Goal: Information Seeking & Learning: Understand process/instructions

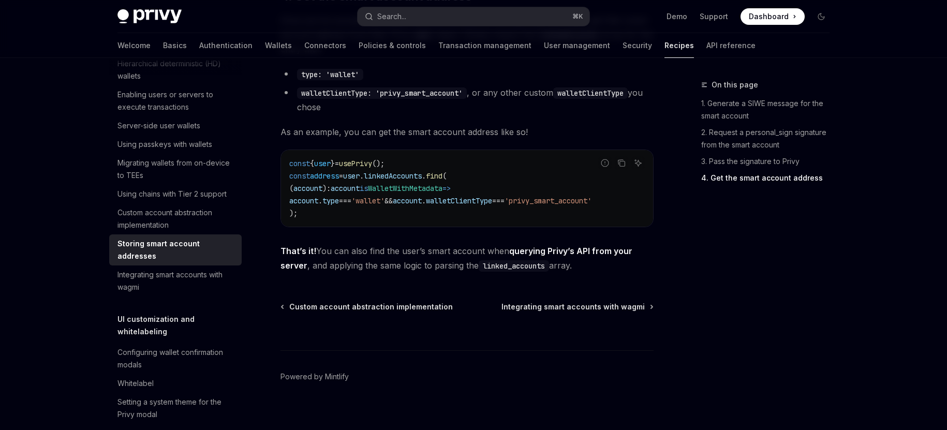
scroll to position [1562, 0]
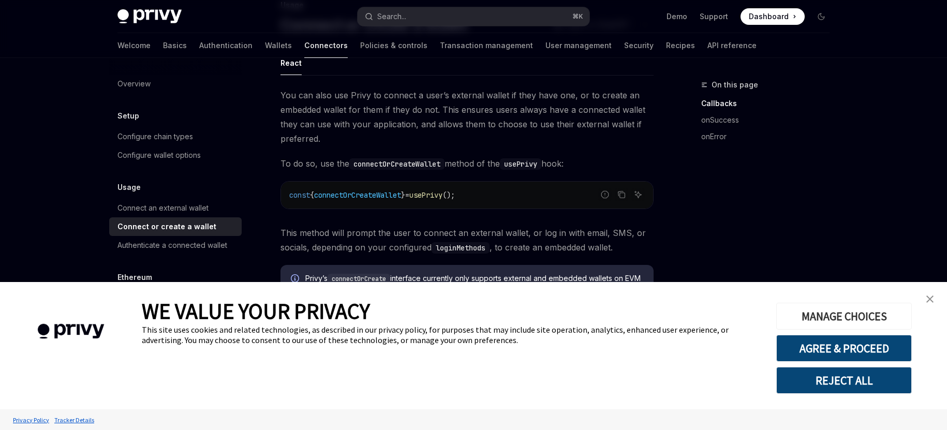
scroll to position [80, 0]
drag, startPoint x: 932, startPoint y: 299, endPoint x: 873, endPoint y: 292, distance: 60.0
click at [932, 299] on img "close banner" at bounding box center [929, 299] width 7 height 7
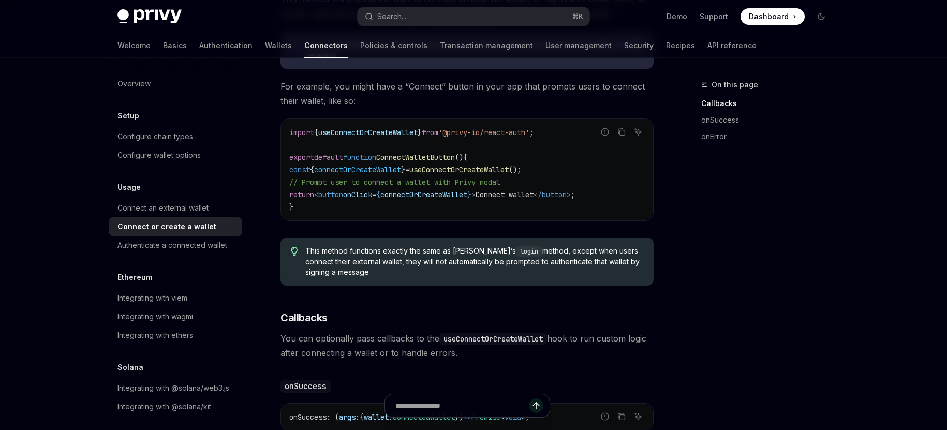
scroll to position [315, 0]
click at [366, 167] on span "connectOrCreateWallet" at bounding box center [357, 168] width 87 height 9
click at [590, 169] on code "import { useConnectOrCreateWallet } from '@privy-io/react-auth' ; export defaul…" at bounding box center [467, 168] width 356 height 87
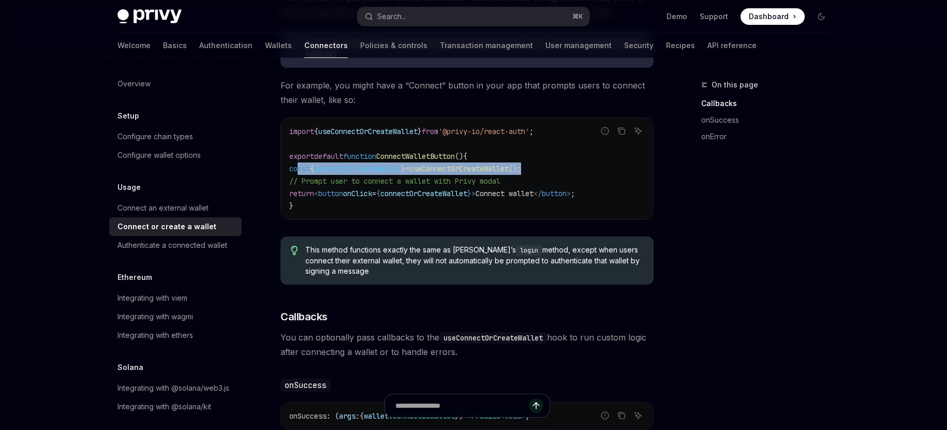
drag, startPoint x: 438, startPoint y: 169, endPoint x: 298, endPoint y: 169, distance: 140.3
click at [298, 169] on code "import { useConnectOrCreateWallet } from '@privy-io/react-auth' ; export defaul…" at bounding box center [467, 168] width 356 height 87
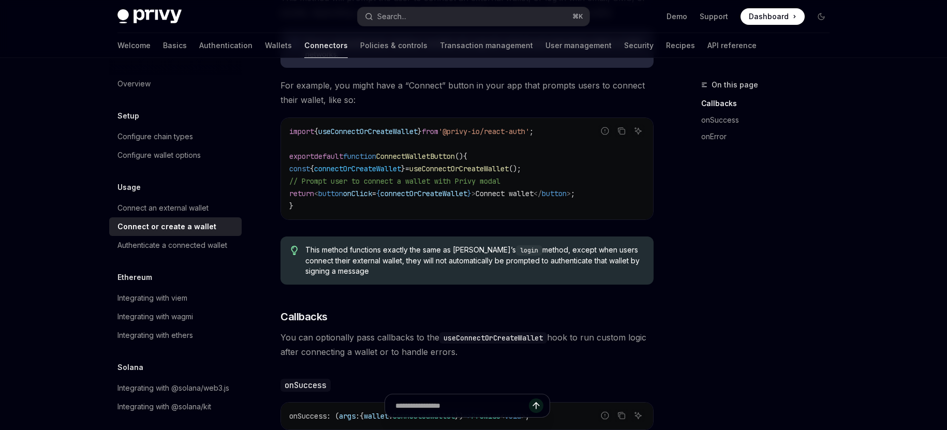
click at [539, 147] on code "import { useConnectOrCreateWallet } from '@privy-io/react-auth' ; export defaul…" at bounding box center [467, 168] width 356 height 87
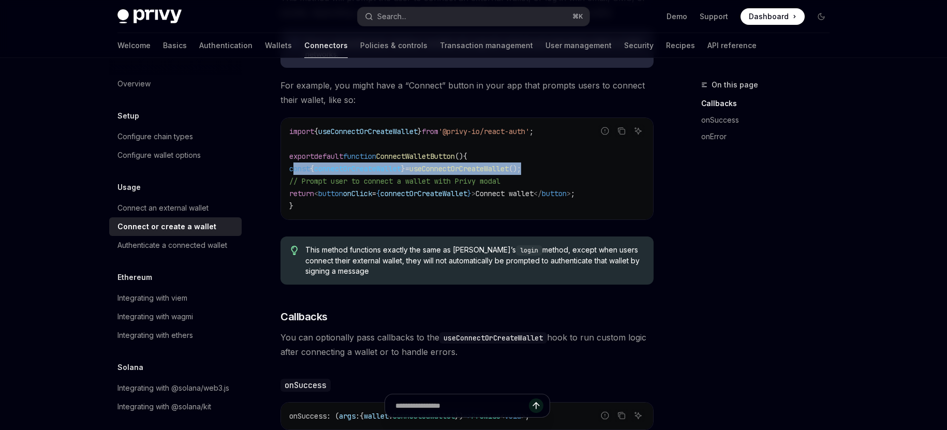
drag, startPoint x: 536, startPoint y: 170, endPoint x: 301, endPoint y: 165, distance: 235.0
click at [295, 168] on code "import { useConnectOrCreateWallet } from '@privy-io/react-auth' ; export defaul…" at bounding box center [467, 168] width 356 height 87
copy span "const { connectOrCreateWallet } = useConnectOrCreateWallet ();"
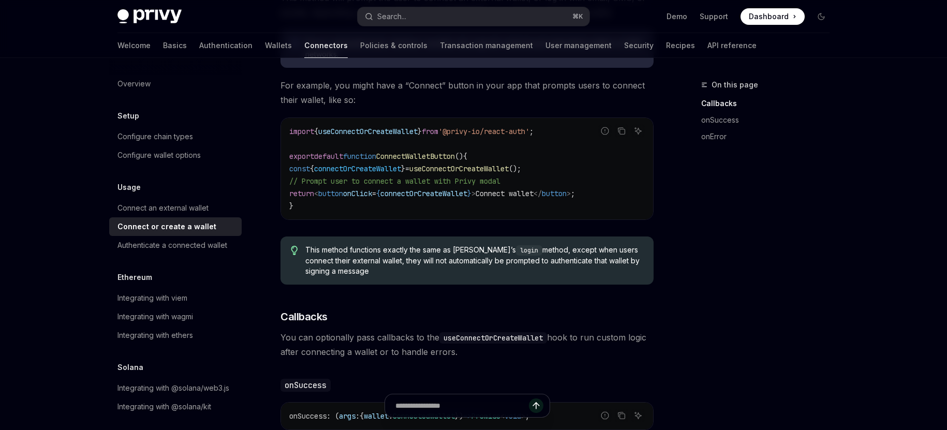
click at [566, 158] on code "import { useConnectOrCreateWallet } from '@privy-io/react-auth' ; export defaul…" at bounding box center [467, 168] width 356 height 87
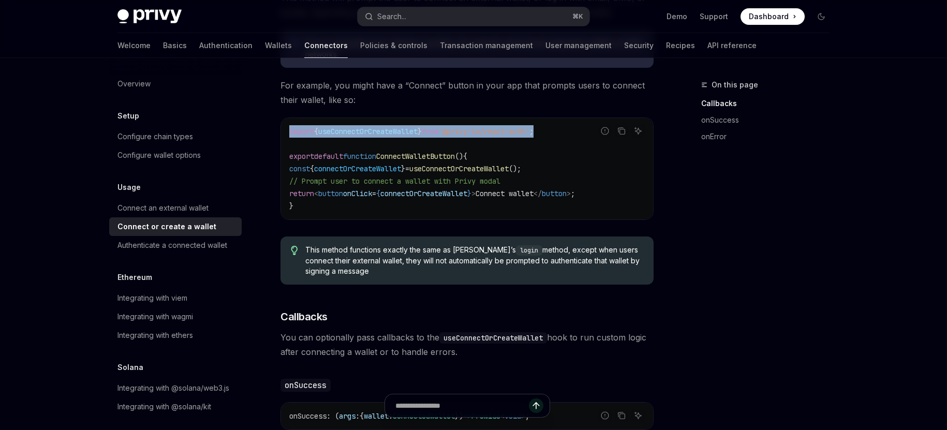
drag, startPoint x: 537, startPoint y: 127, endPoint x: 284, endPoint y: 125, distance: 253.1
click at [284, 125] on div "import { useConnectOrCreateWallet } from '@privy-io/react-auth' ; export defaul…" at bounding box center [467, 168] width 372 height 101
copy span "import { useConnectOrCreateWallet } from '@privy-io/react-auth' ;"
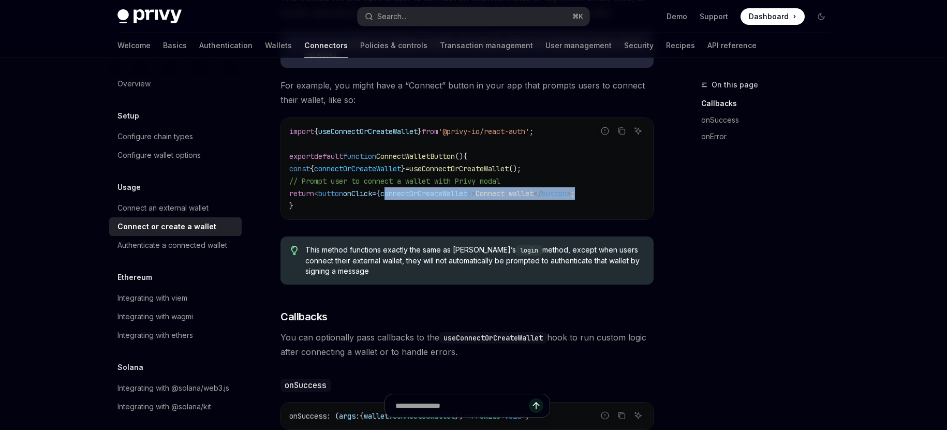
drag, startPoint x: 610, startPoint y: 190, endPoint x: 407, endPoint y: 189, distance: 202.9
click at [406, 193] on code "import { useConnectOrCreateWallet } from '@privy-io/react-auth' ; export defaul…" at bounding box center [467, 168] width 356 height 87
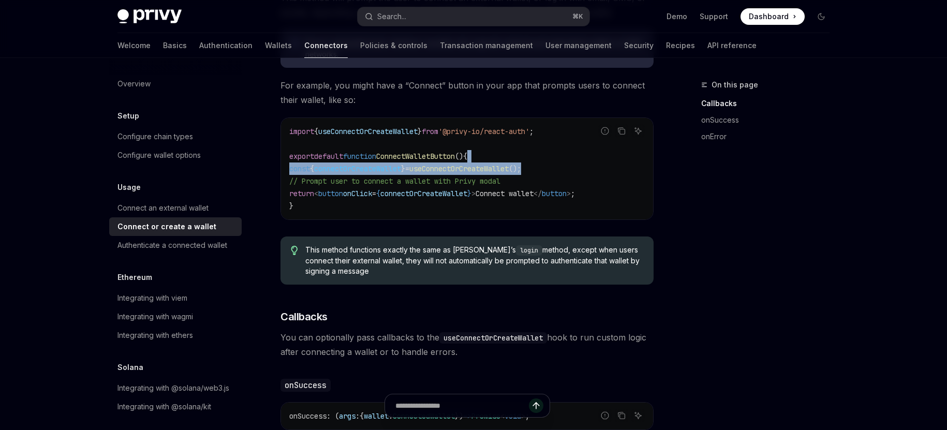
drag, startPoint x: 566, startPoint y: 167, endPoint x: 565, endPoint y: 161, distance: 5.9
click at [565, 161] on code "import { useConnectOrCreateWallet } from '@privy-io/react-auth' ; export defaul…" at bounding box center [467, 168] width 356 height 87
copy code "const { connectOrCreateWallet } = useConnectOrCreateWallet ();"
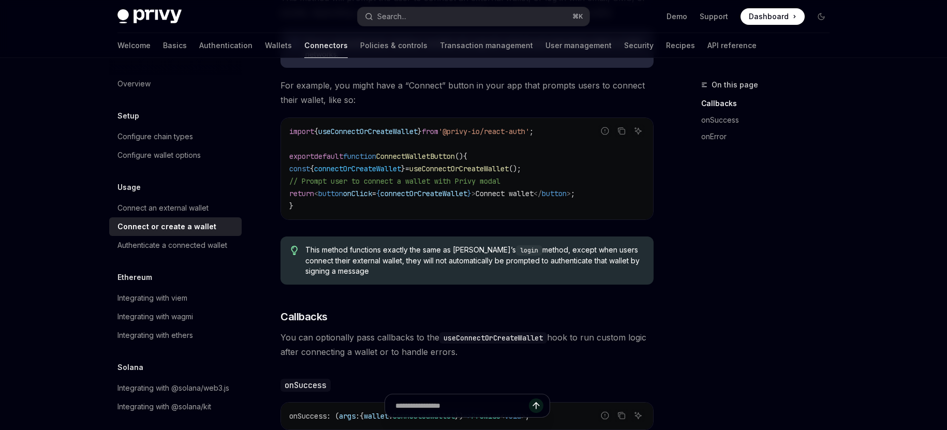
click at [599, 184] on code "import { useConnectOrCreateWallet } from '@privy-io/react-auth' ; export defaul…" at bounding box center [467, 168] width 356 height 87
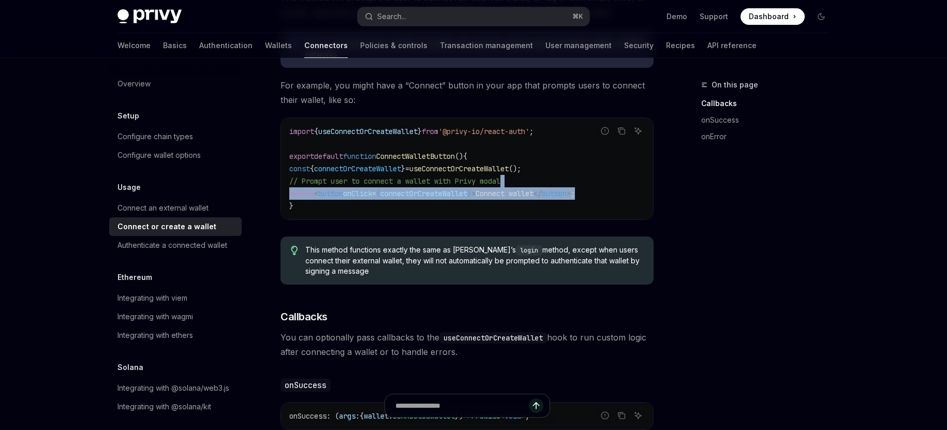
drag, startPoint x: 612, startPoint y: 192, endPoint x: 610, endPoint y: 184, distance: 8.0
click at [610, 184] on code "import { useConnectOrCreateWallet } from '@privy-io/react-auth' ; export defaul…" at bounding box center [467, 168] width 356 height 87
copy code "return < button onClick = { connectOrCreateWallet } > Connect wallet </ button …"
click at [172, 208] on div "Connect an external wallet" at bounding box center [162, 208] width 91 height 12
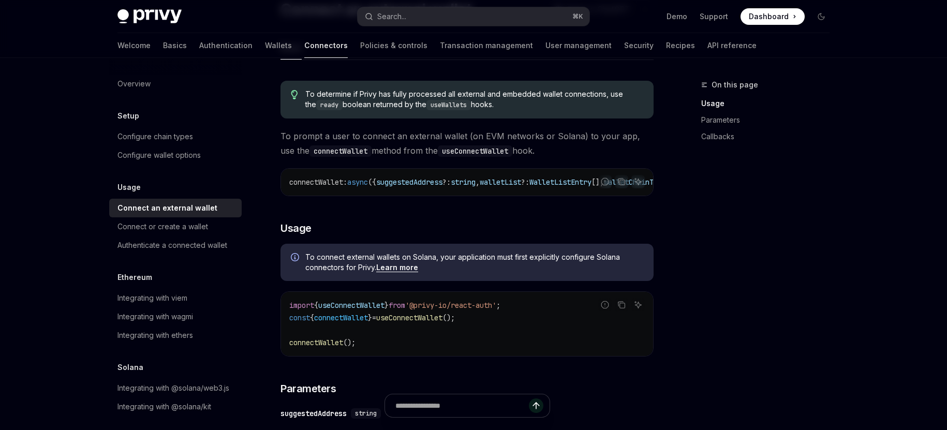
scroll to position [96, 0]
click at [200, 227] on div "Connect or create a wallet" at bounding box center [162, 226] width 91 height 12
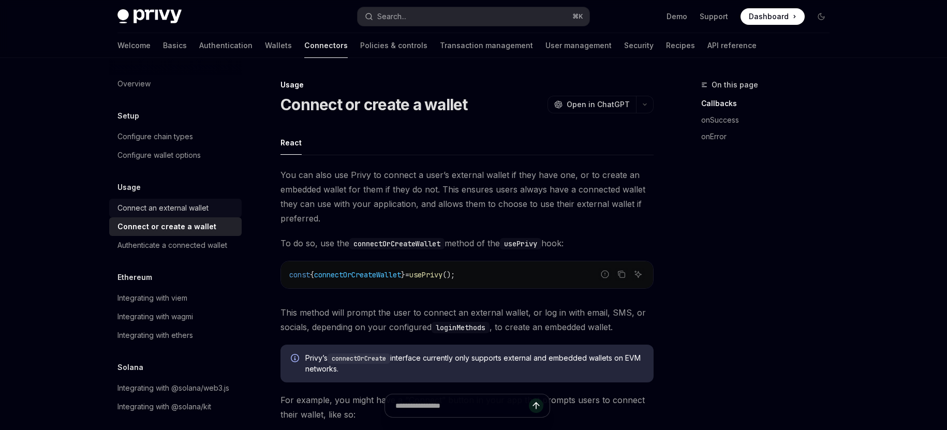
click at [201, 212] on div "Connect an external wallet" at bounding box center [162, 208] width 91 height 12
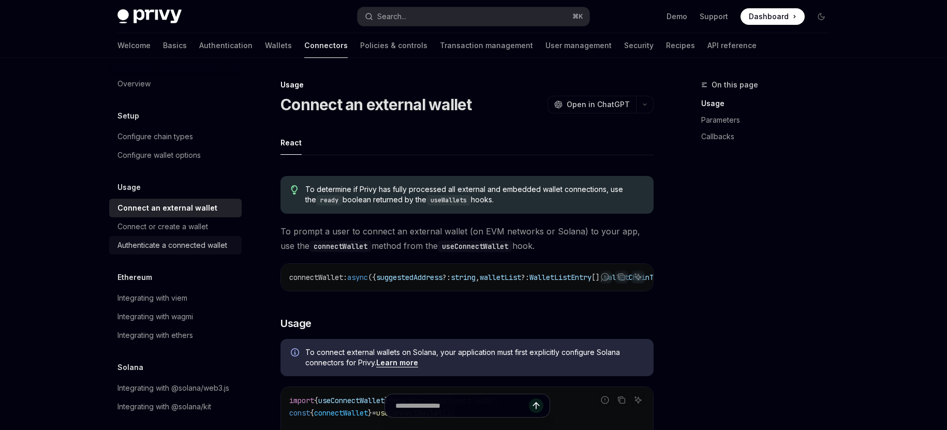
click at [209, 248] on div "Authenticate a connected wallet" at bounding box center [172, 245] width 110 height 12
type textarea "*"
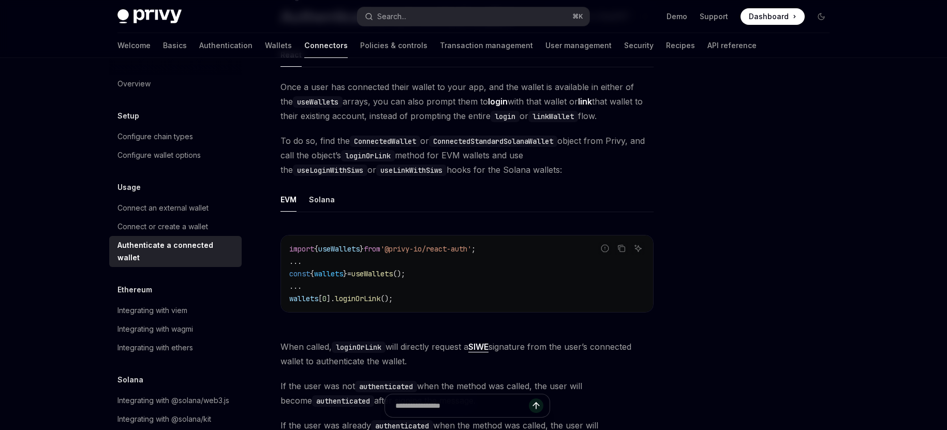
scroll to position [93, 0]
